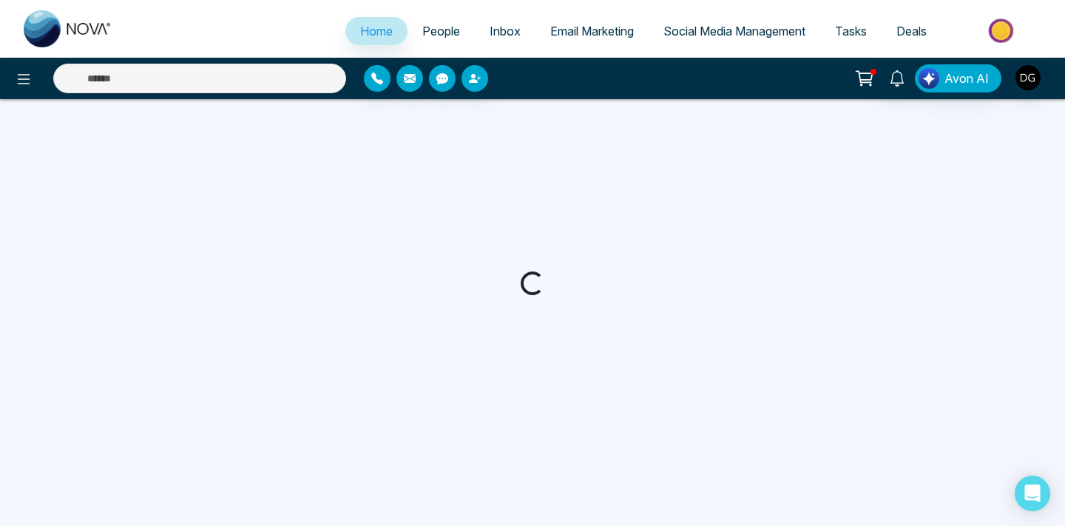
select select "*"
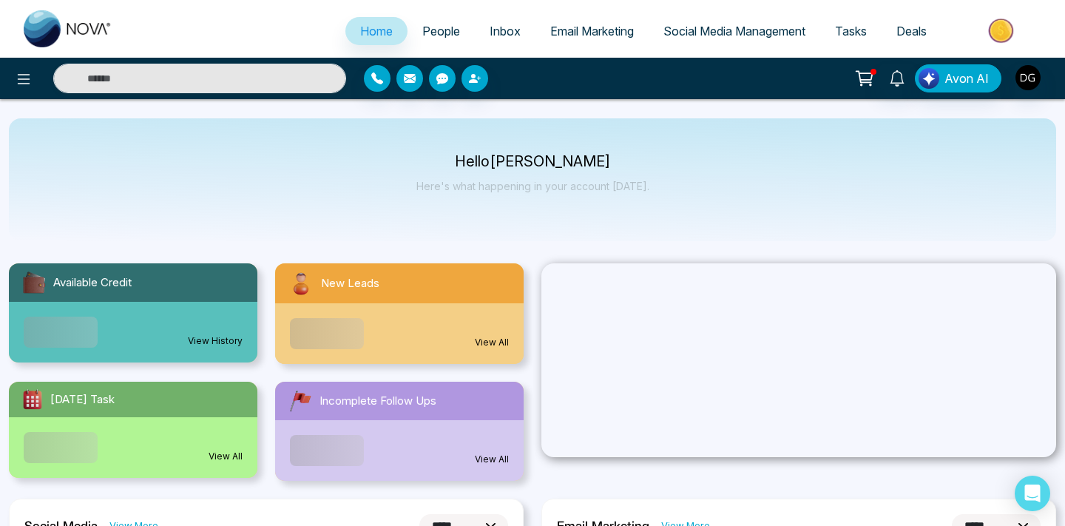
click at [432, 17] on link "People" at bounding box center [440, 31] width 67 height 28
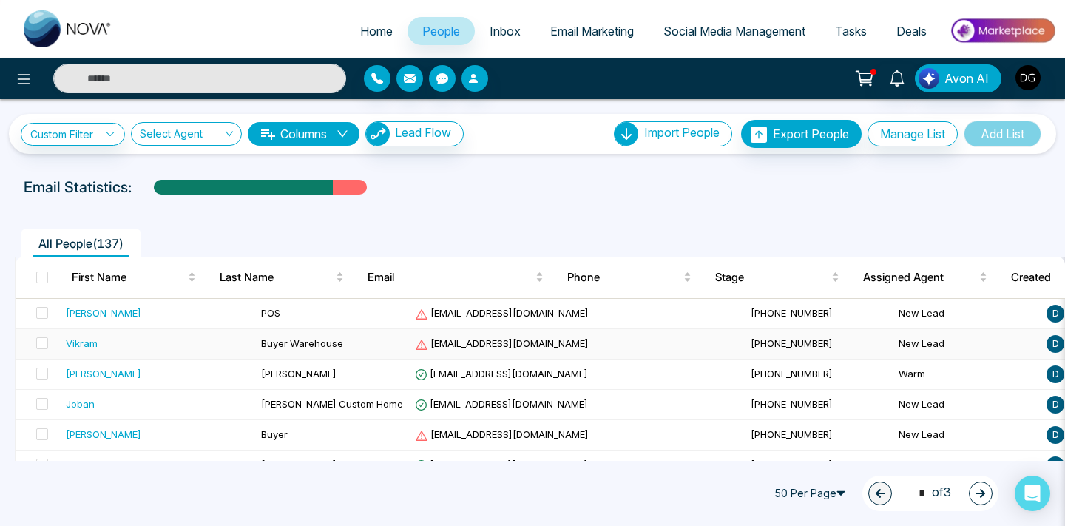
click at [255, 350] on td "Buyer Warehouse" at bounding box center [332, 344] width 154 height 30
